Goal: Task Accomplishment & Management: Manage account settings

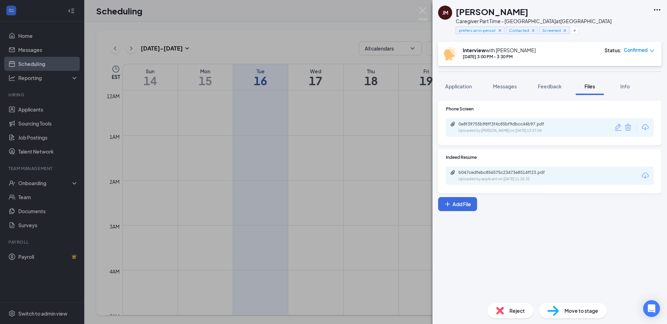
scroll to position [556, 0]
click at [331, 21] on div "[PERSON_NAME] Caregiver Part Time - [GEOGRAPHIC_DATA] at [GEOGRAPHIC_DATA] pref…" at bounding box center [333, 162] width 667 height 324
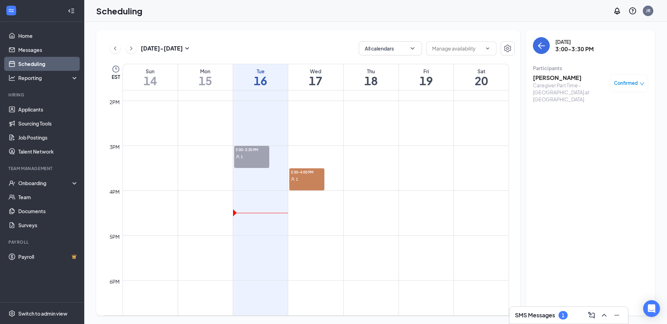
scroll to position [626, 0]
click at [435, 162] on td at bounding box center [315, 166] width 386 height 11
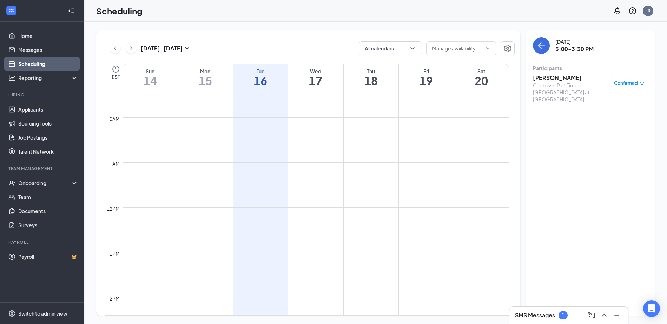
scroll to position [415, 0]
click at [563, 79] on h3 "[PERSON_NAME]" at bounding box center [570, 78] width 74 height 8
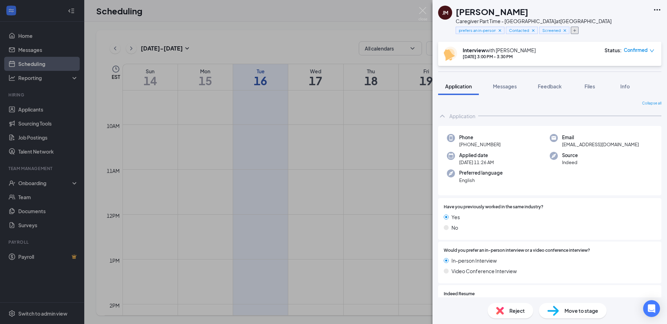
click at [577, 32] on button "button" at bounding box center [575, 30] width 8 height 7
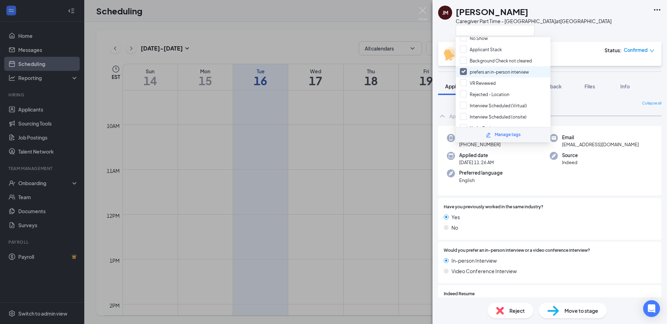
scroll to position [70, 0]
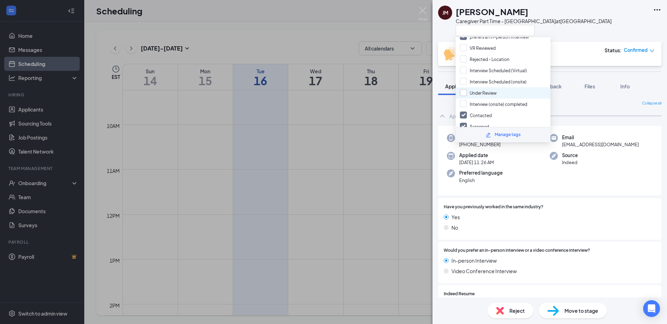
click at [464, 93] on input "Under Review" at bounding box center [478, 93] width 37 height 8
checkbox input "true"
click at [582, 39] on div "[PERSON_NAME] Caregiver Part Time - [GEOGRAPHIC_DATA] at [GEOGRAPHIC_DATA]" at bounding box center [549, 21] width 234 height 42
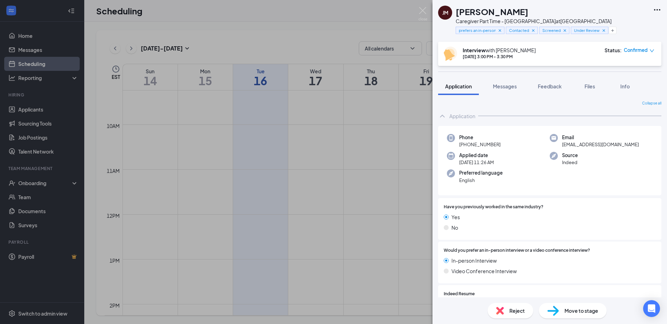
click at [340, 16] on div "[PERSON_NAME] Caregiver Part Time - [GEOGRAPHIC_DATA] at [GEOGRAPHIC_DATA] pref…" at bounding box center [333, 162] width 667 height 324
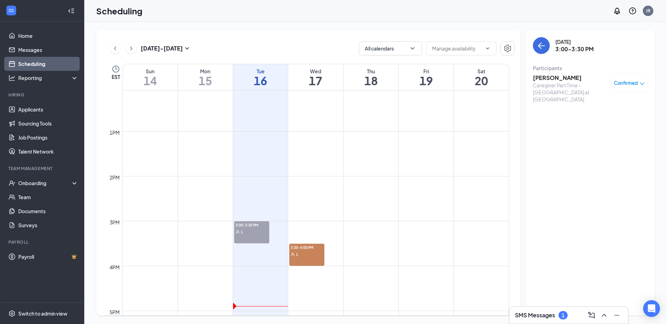
scroll to position [591, 0]
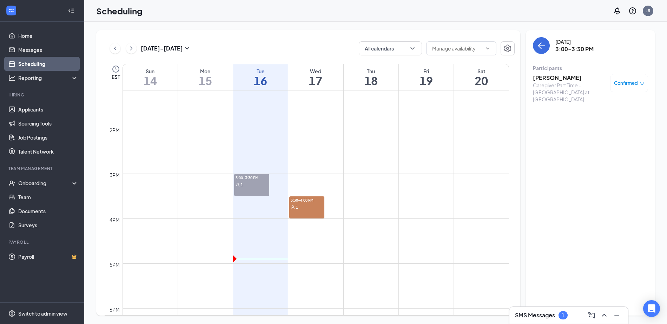
click at [295, 134] on td at bounding box center [315, 134] width 386 height 11
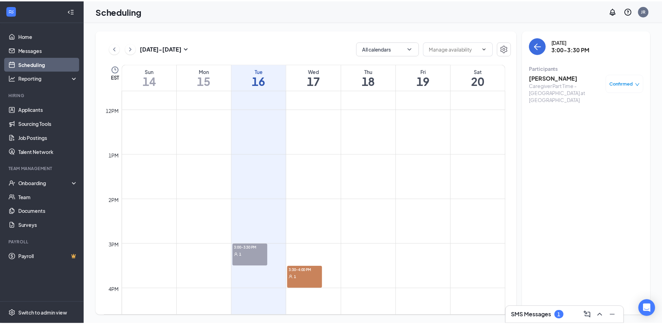
scroll to position [556, 0]
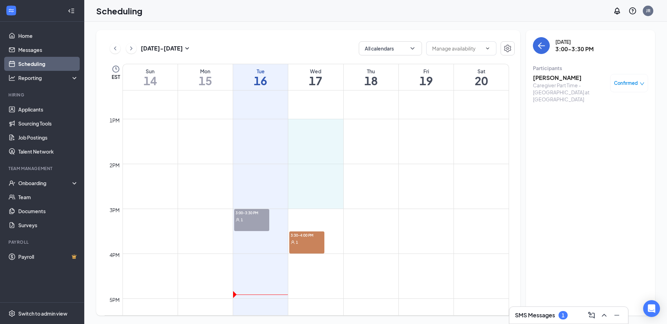
drag, startPoint x: 291, startPoint y: 119, endPoint x: 320, endPoint y: 208, distance: 93.6
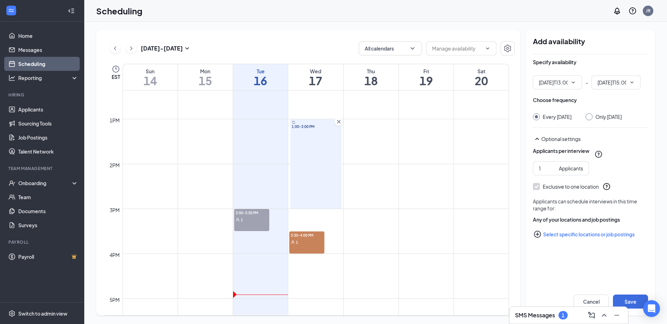
type input "01:00 PM"
type input "03:00 PM"
click at [563, 172] on div "Applicants" at bounding box center [571, 169] width 24 height 8
click at [590, 114] on input "Only [DATE]" at bounding box center [587, 115] width 5 height 5
radio input "true"
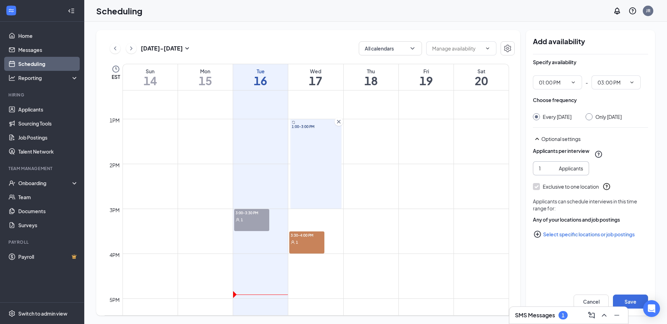
radio input "false"
click at [538, 143] on icon "SmallChevronUp" at bounding box center [537, 139] width 8 height 8
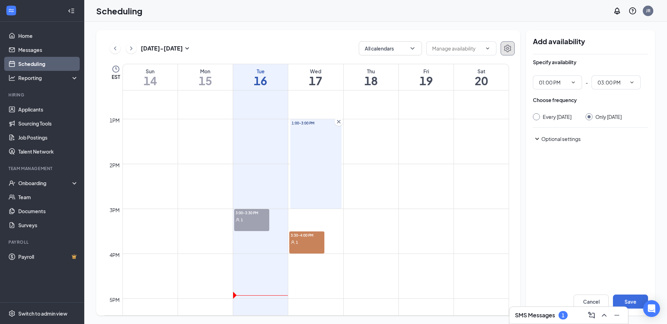
click at [511, 49] on icon "Settings" at bounding box center [507, 48] width 8 height 8
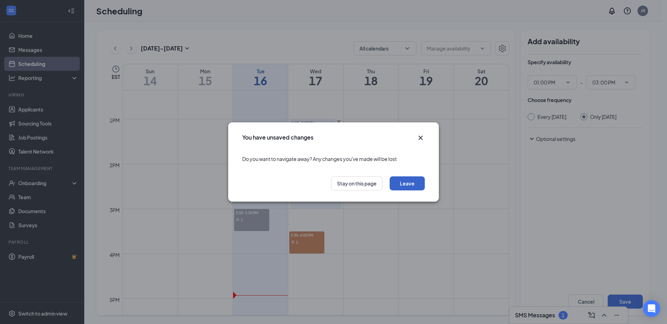
click at [399, 182] on button "Leave" at bounding box center [407, 184] width 35 height 14
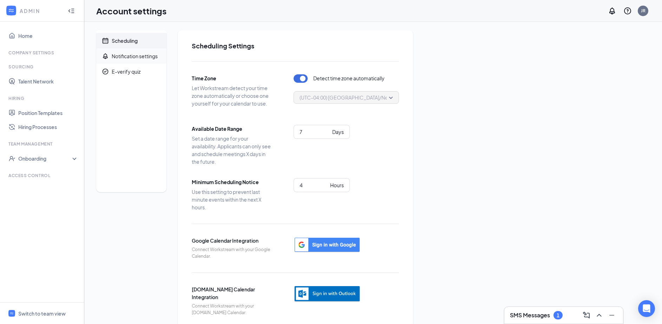
click at [135, 54] on div "Notification settings" at bounding box center [135, 56] width 46 height 7
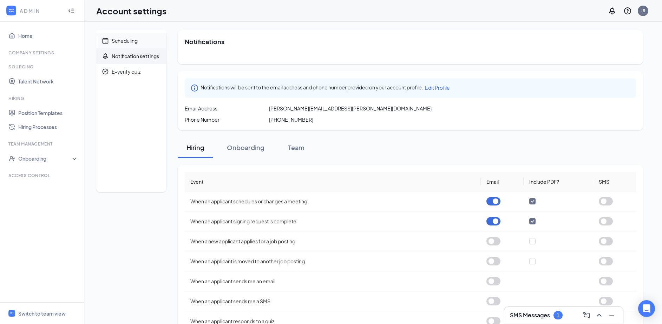
click at [131, 41] on div "Scheduling" at bounding box center [125, 40] width 26 height 7
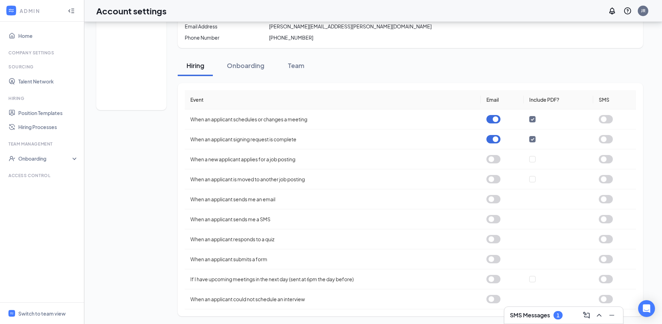
scroll to position [83, 0]
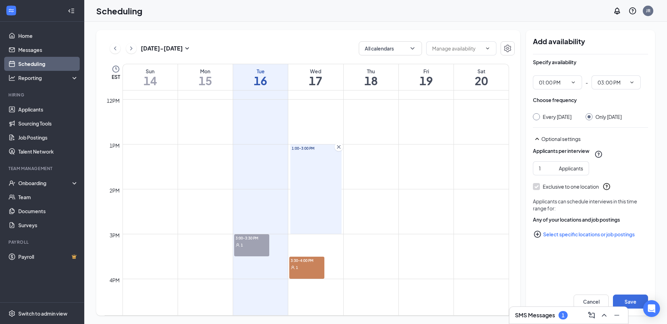
scroll to position [556, 0]
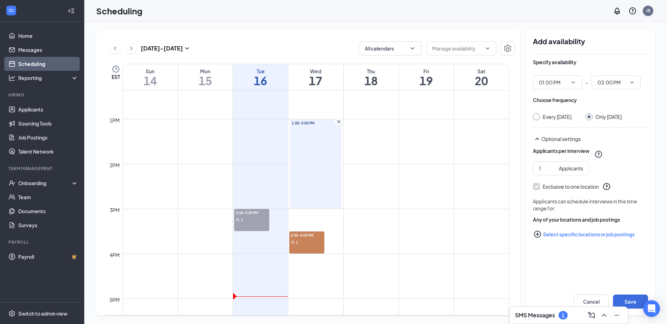
click at [338, 122] on icon "Cross" at bounding box center [339, 122] width 4 height 4
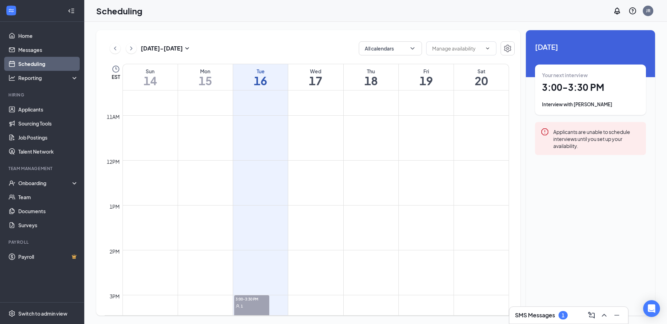
scroll to position [485, 0]
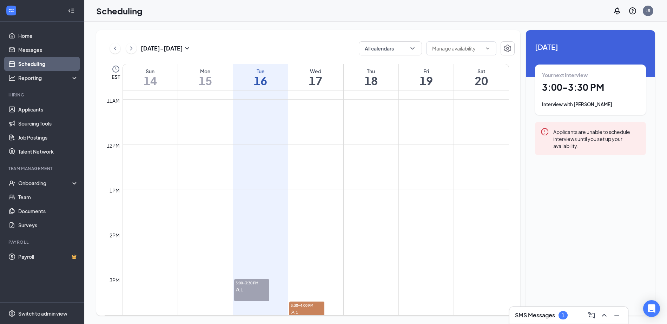
click at [559, 20] on div "Scheduling JR" at bounding box center [375, 11] width 583 height 22
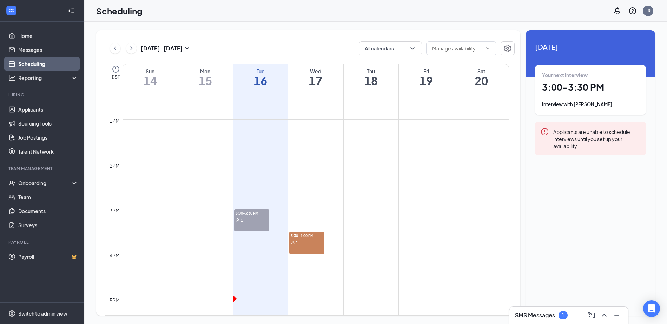
scroll to position [556, 0]
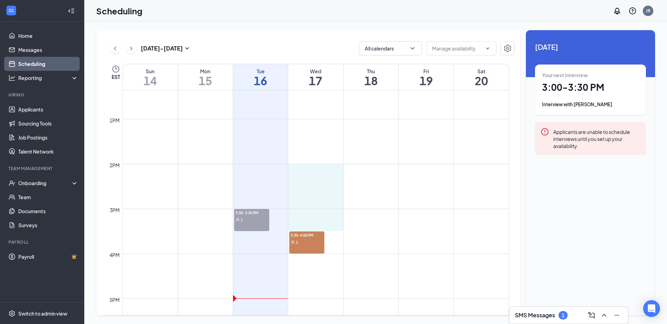
drag, startPoint x: 293, startPoint y: 166, endPoint x: 311, endPoint y: 221, distance: 57.5
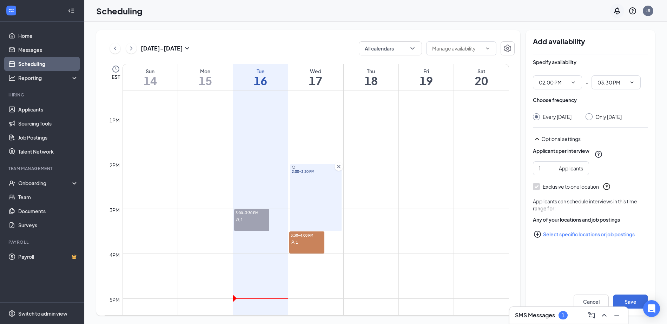
click at [617, 10] on icon "Notifications" at bounding box center [617, 11] width 8 height 8
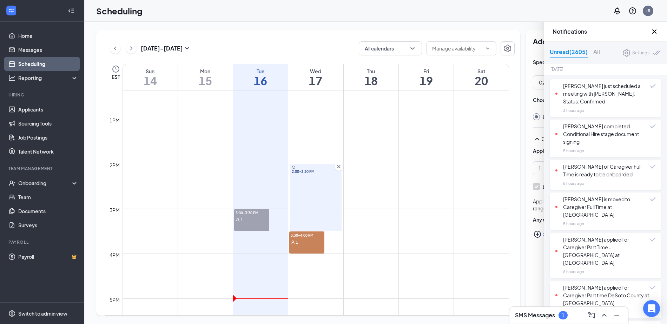
click at [587, 6] on div "Scheduling JR" at bounding box center [375, 11] width 583 height 22
click at [656, 32] on icon "Cross" at bounding box center [654, 31] width 8 height 8
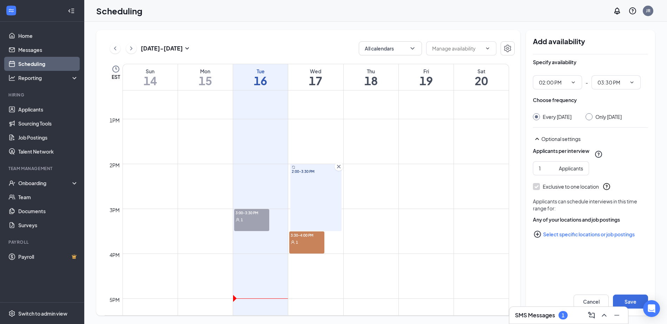
click at [538, 140] on icon "SmallChevronUp" at bounding box center [537, 139] width 4 height 2
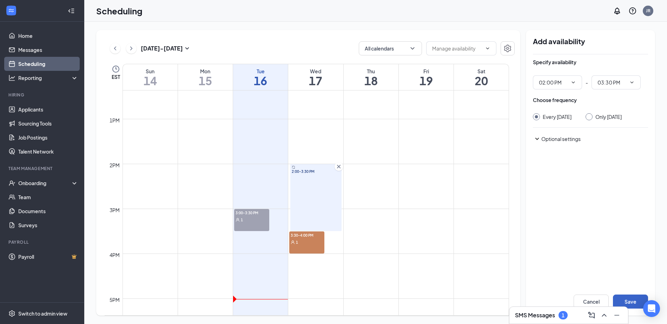
click at [634, 300] on button "Save" at bounding box center [630, 302] width 35 height 14
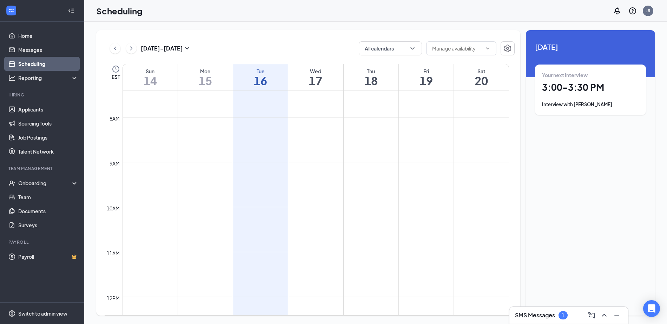
scroll to position [345, 0]
click at [345, 165] on td at bounding box center [315, 166] width 386 height 11
click at [348, 152] on td at bounding box center [315, 155] width 386 height 11
click at [347, 151] on td at bounding box center [315, 155] width 386 height 11
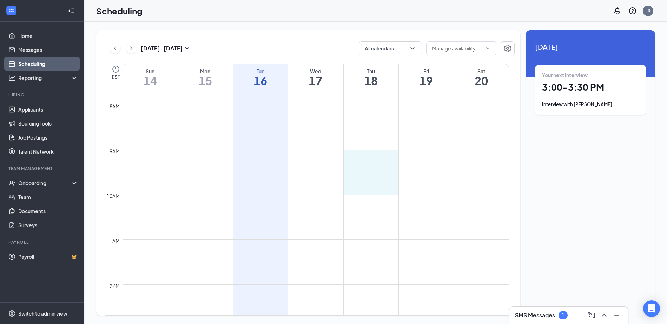
drag, startPoint x: 347, startPoint y: 151, endPoint x: 369, endPoint y: 188, distance: 43.3
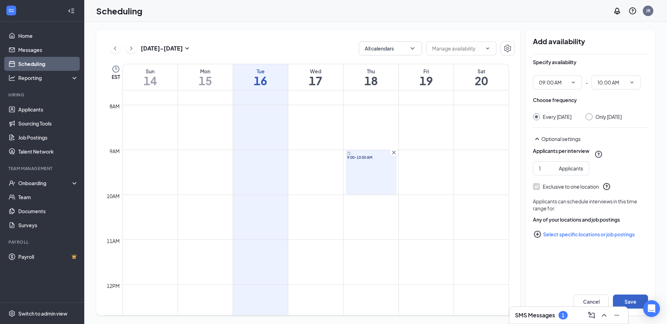
click at [628, 300] on button "Save" at bounding box center [630, 302] width 35 height 14
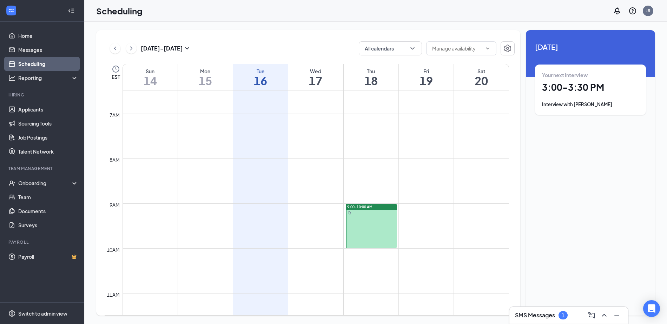
scroll to position [275, 0]
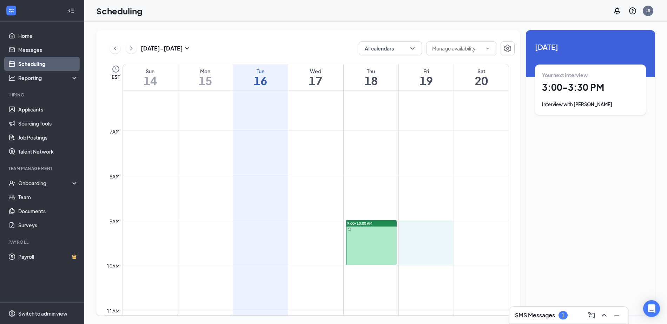
drag, startPoint x: 404, startPoint y: 223, endPoint x: 417, endPoint y: 254, distance: 34.3
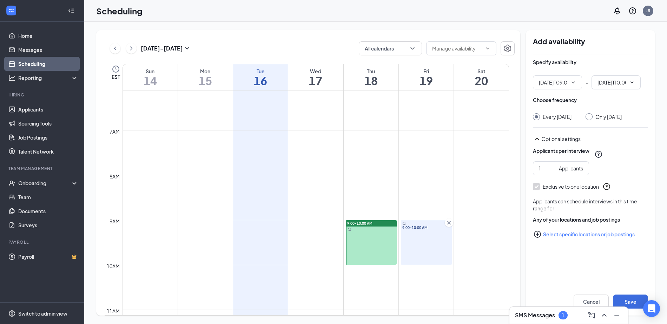
type input "09:00 AM"
type input "10:00 AM"
click at [627, 300] on button "Save" at bounding box center [630, 302] width 35 height 14
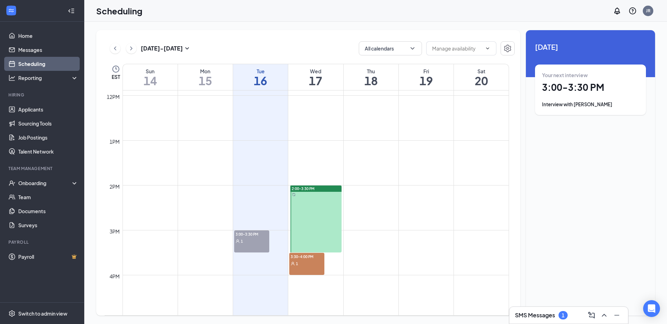
scroll to position [520, 0]
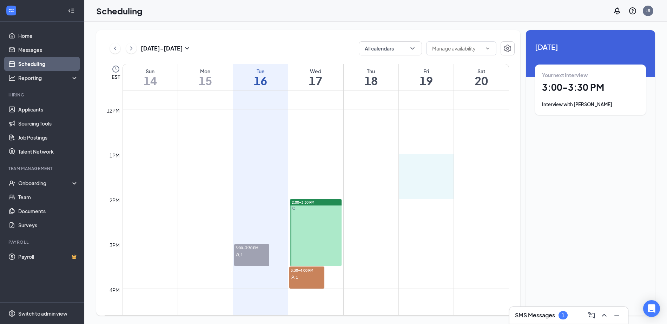
drag, startPoint x: 406, startPoint y: 160, endPoint x: 428, endPoint y: 192, distance: 38.8
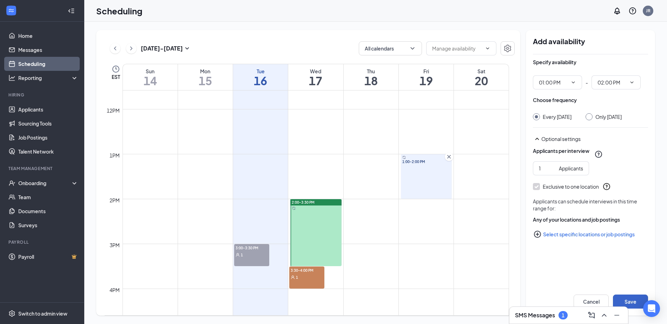
click at [629, 300] on button "Save" at bounding box center [630, 302] width 35 height 14
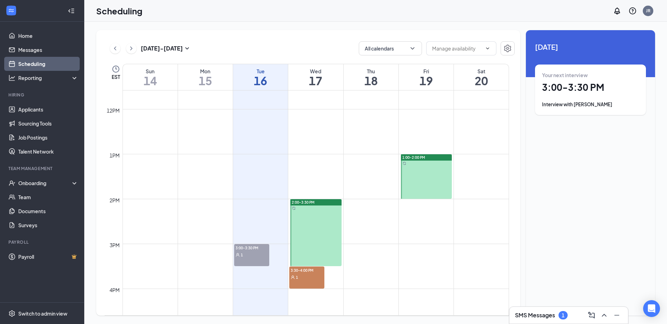
click at [564, 25] on div "[DATE] - [DATE] All calendars EST Sun 14 Mon 15 Tue 16 Wed 17 Thu 18 Fri 19 Sat…" at bounding box center [375, 173] width 583 height 303
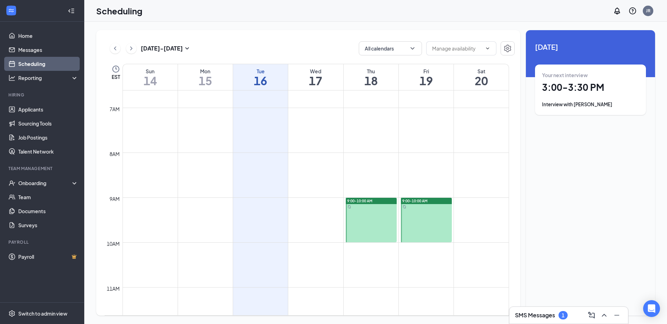
scroll to position [275, 0]
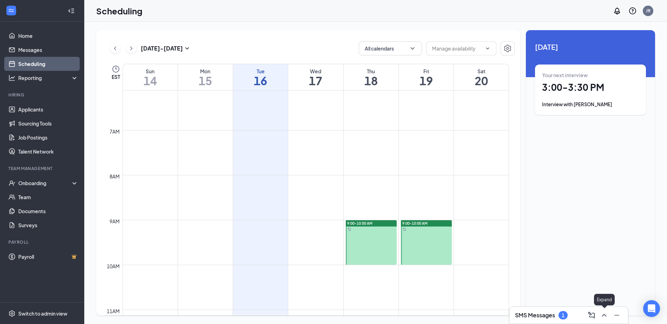
click at [602, 315] on icon "ChevronUp" at bounding box center [604, 315] width 8 height 8
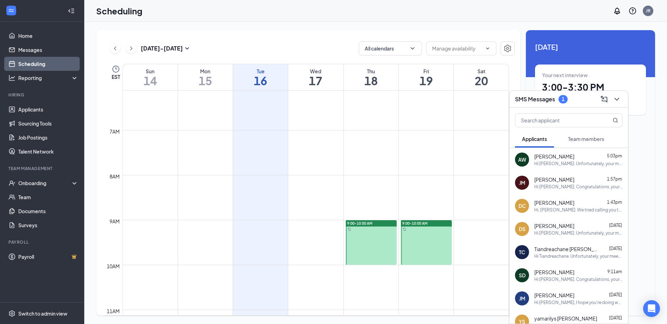
click at [587, 137] on span "Team members" at bounding box center [586, 139] width 36 height 6
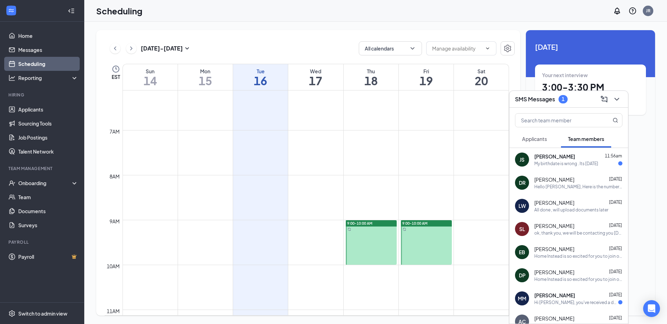
click at [574, 165] on div "My birthdate is wrong . Its [DATE]" at bounding box center [566, 164] width 64 height 6
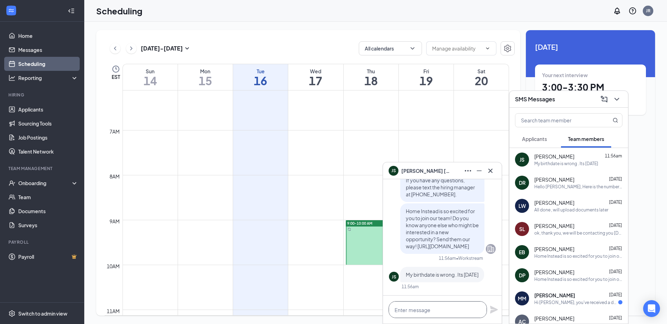
click at [425, 308] on textarea at bounding box center [437, 309] width 98 height 17
type textarea "T"
type textarea "ok, I got. Thank You"
click at [493, 311] on icon "Plane" at bounding box center [494, 310] width 8 height 8
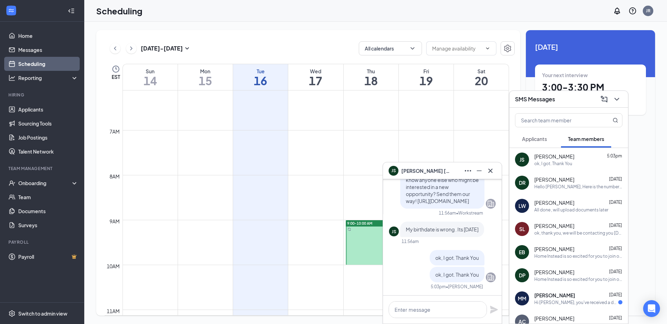
click at [575, 304] on div "Hi [PERSON_NAME], you've received a document signature request from Home Instea…" at bounding box center [576, 303] width 84 height 6
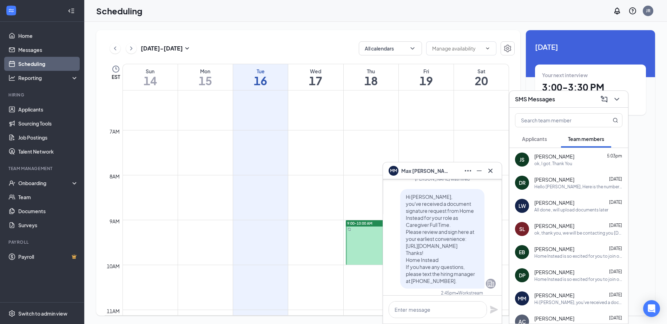
scroll to position [0, 0]
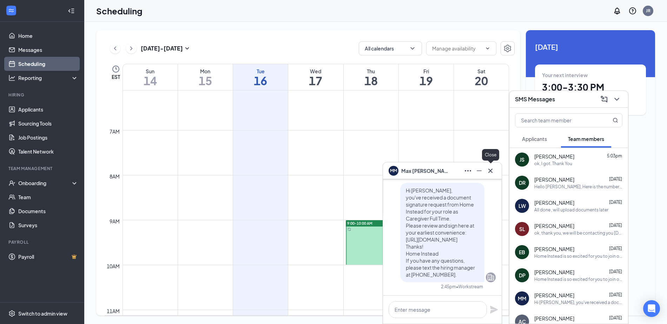
click at [489, 172] on icon "Cross" at bounding box center [490, 170] width 4 height 4
